Goal: Transaction & Acquisition: Obtain resource

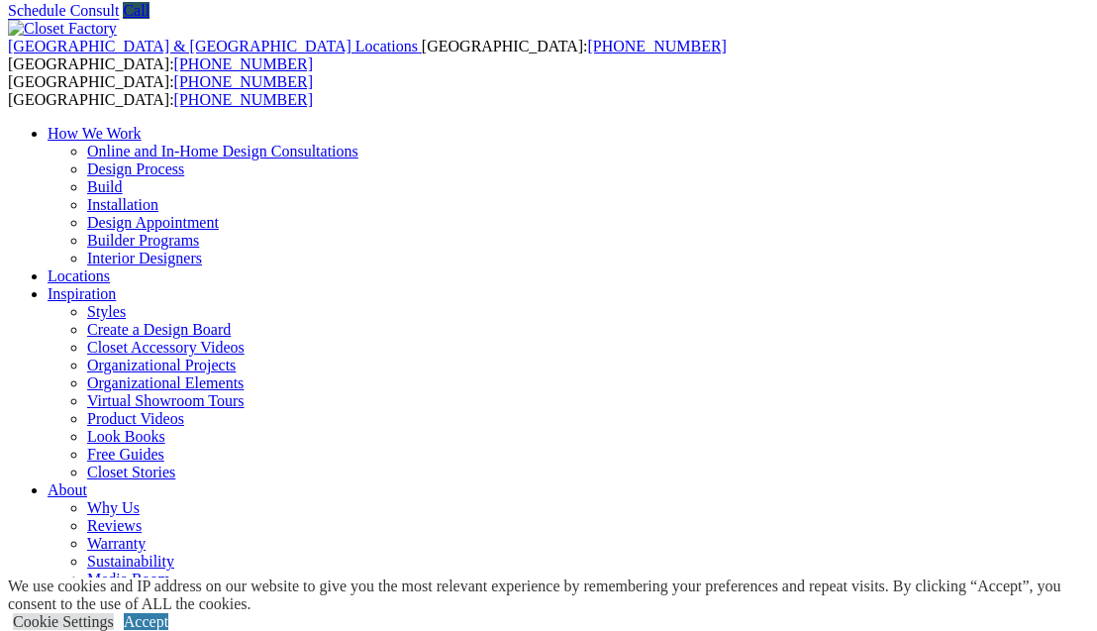
scroll to position [70, 0]
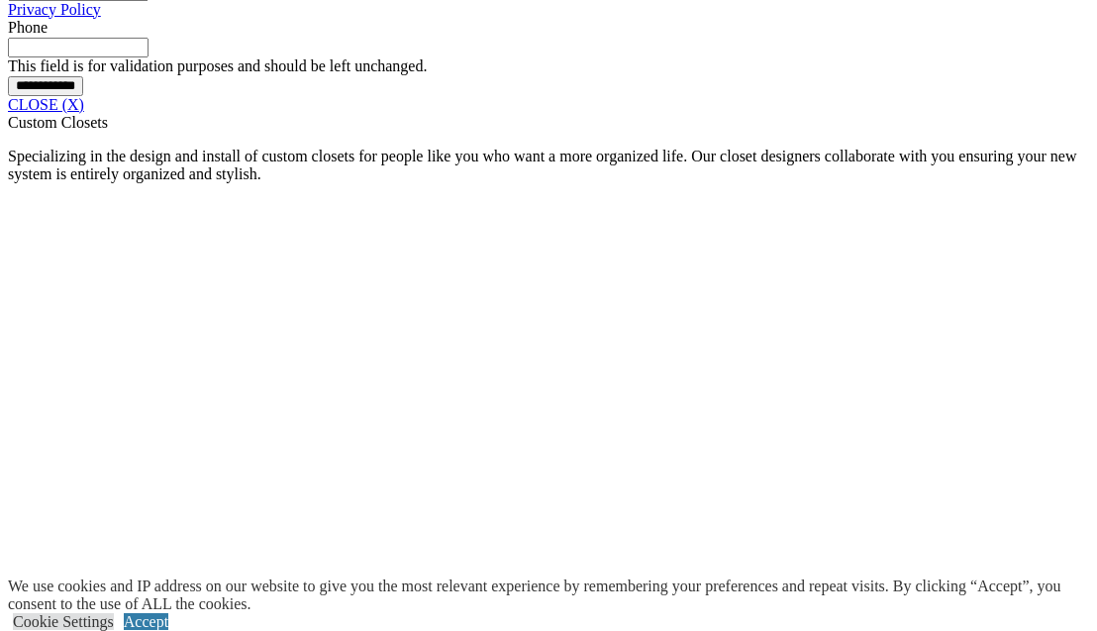
scroll to position [1711, 0]
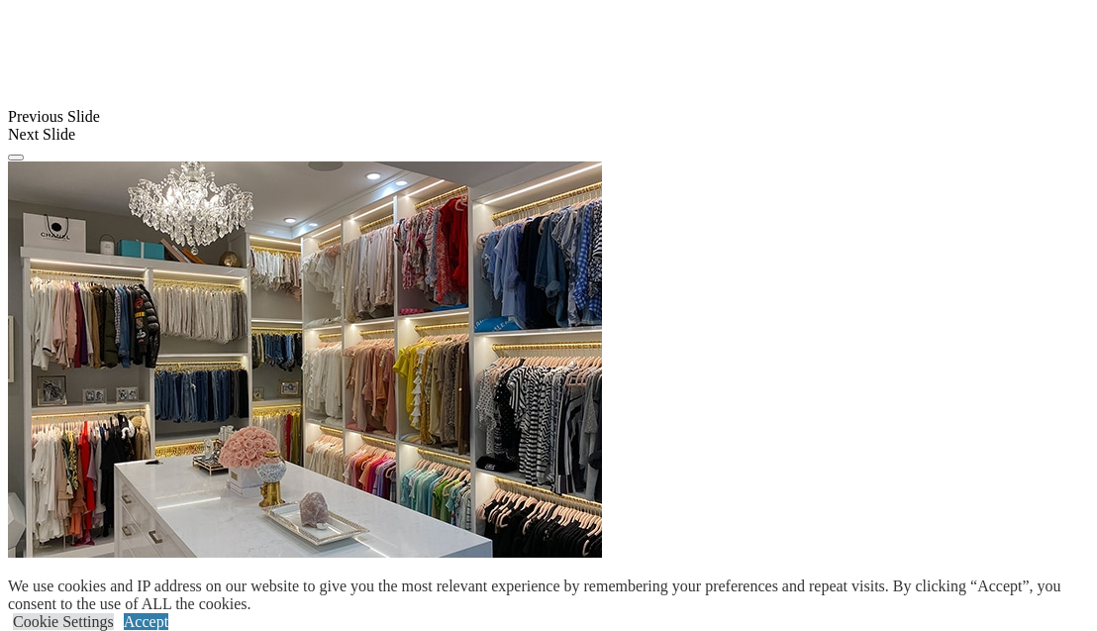
scroll to position [2355, 0]
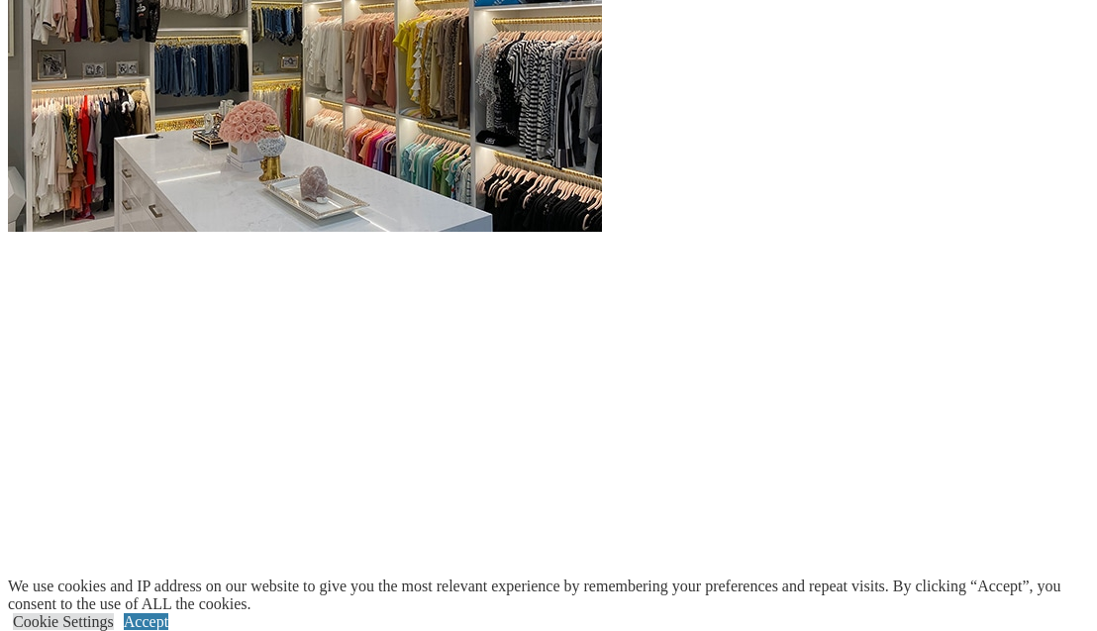
scroll to position [2838, 0]
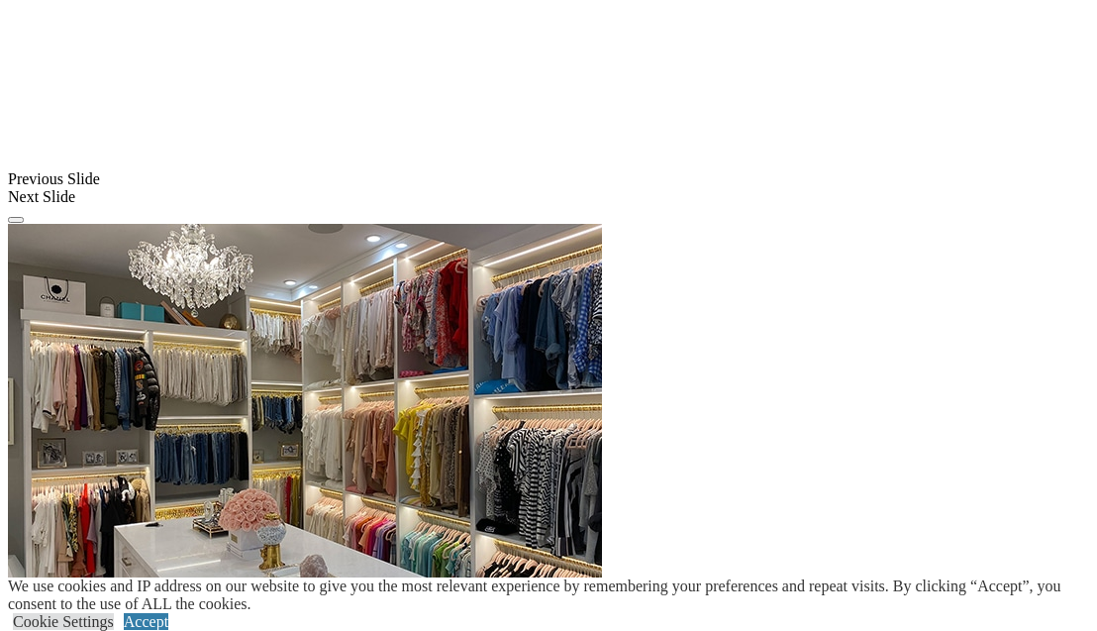
scroll to position [2247, 0]
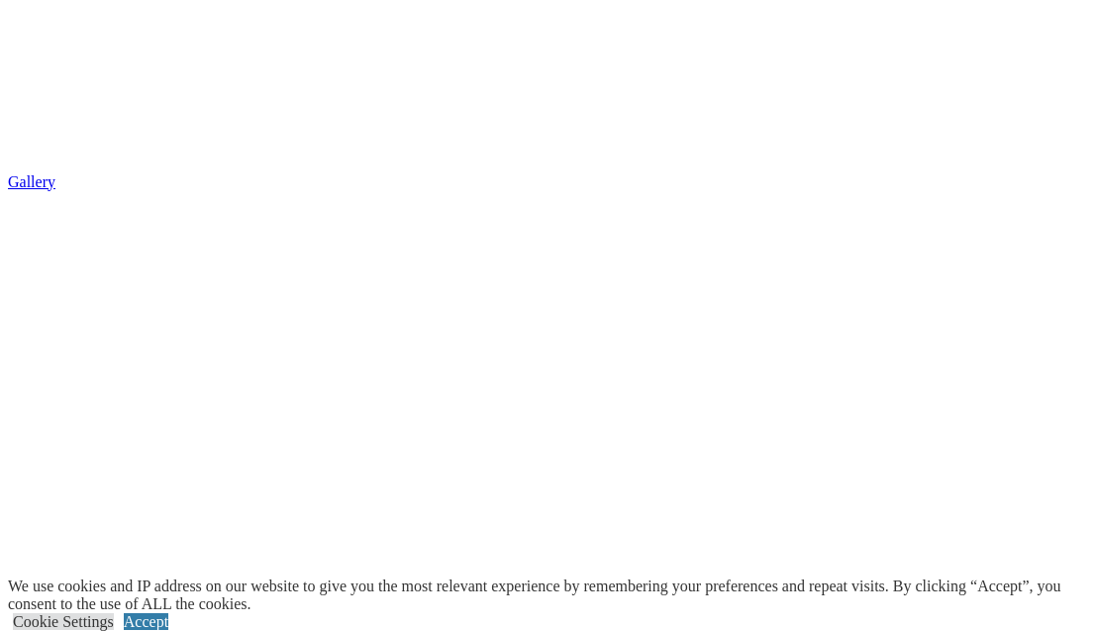
scroll to position [3785, 0]
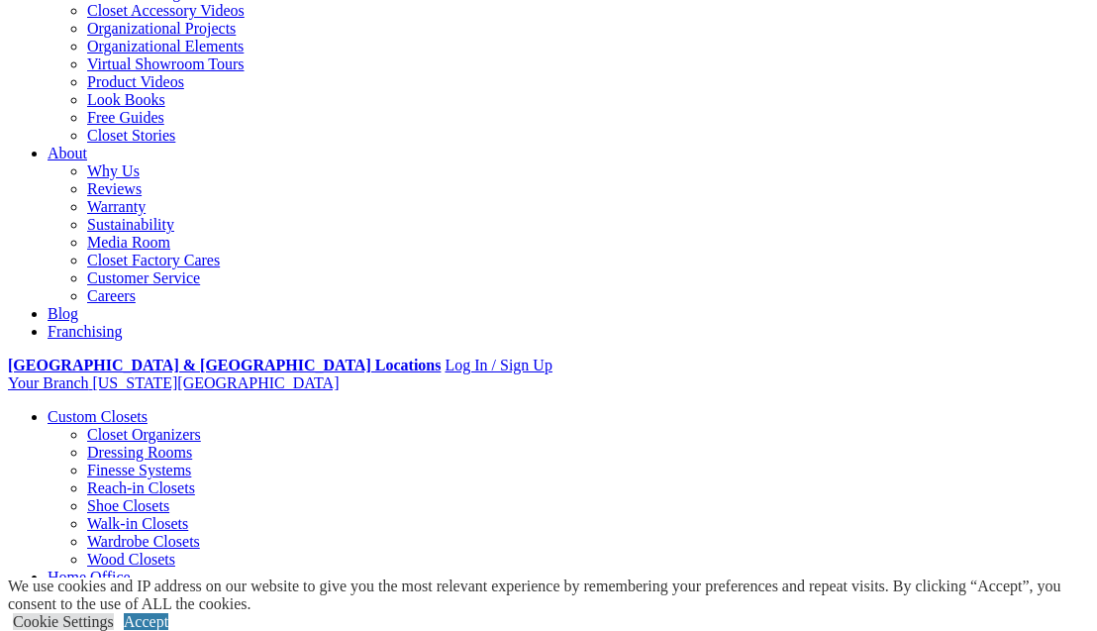
scroll to position [397, 0]
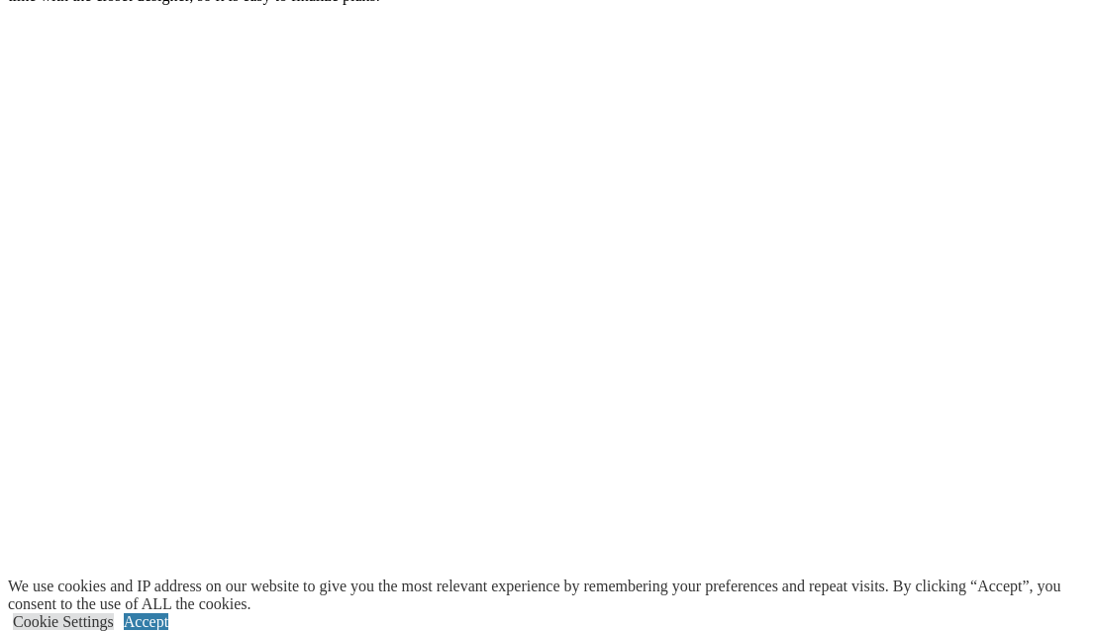
scroll to position [3555, 0]
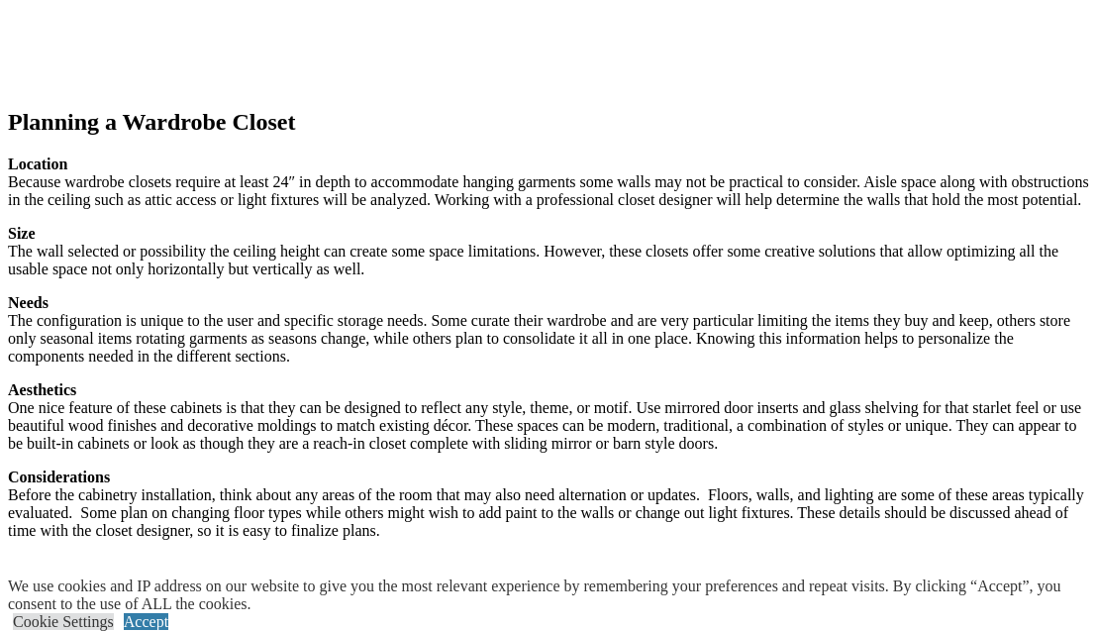
scroll to position [2136, 0]
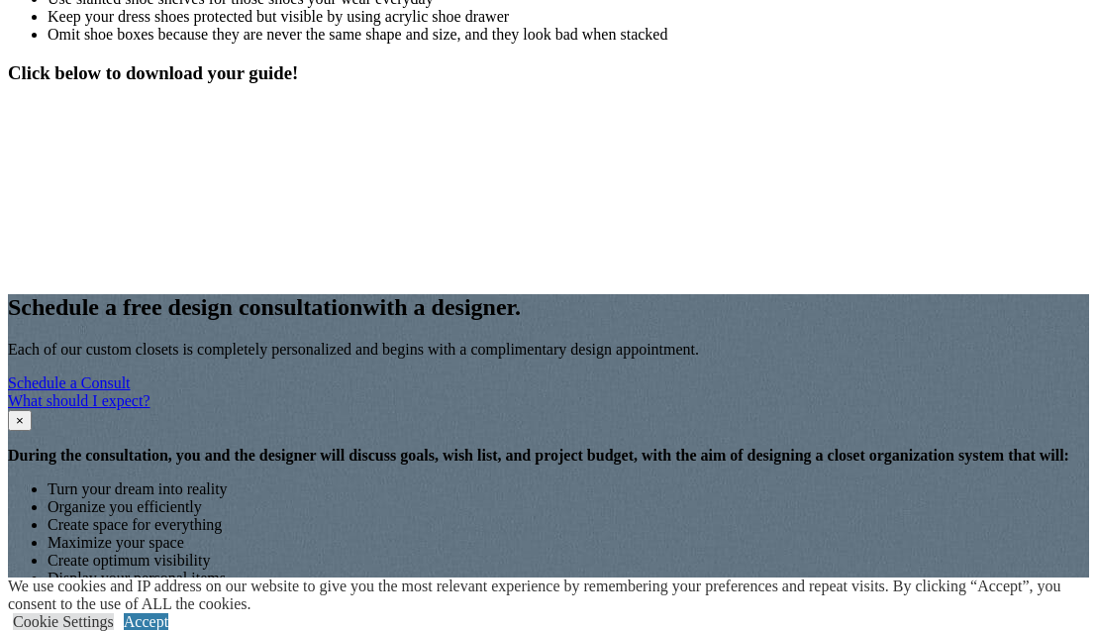
scroll to position [2416, 0]
